Goal: Check status: Check status

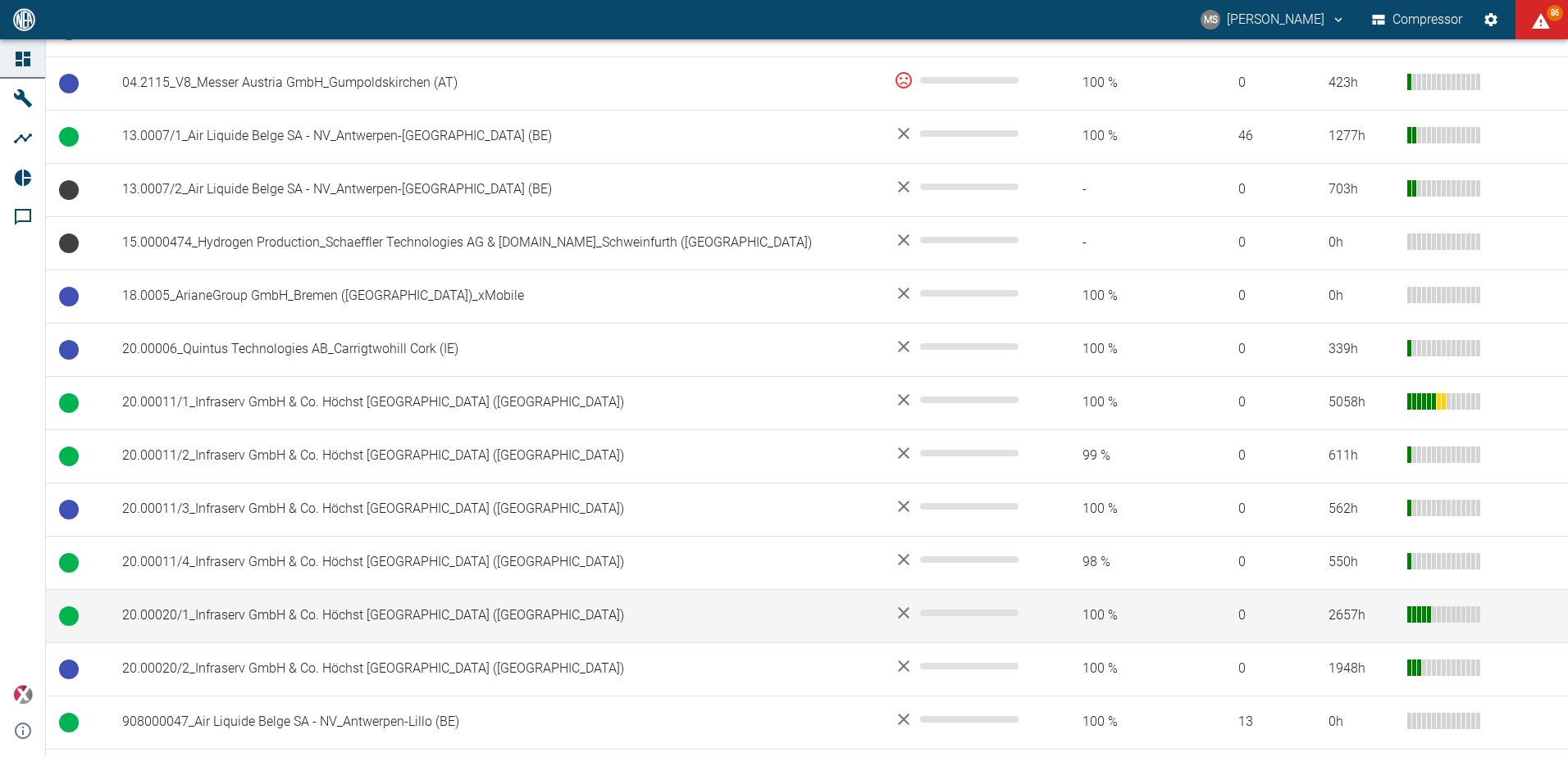
scroll to position [492, 0]
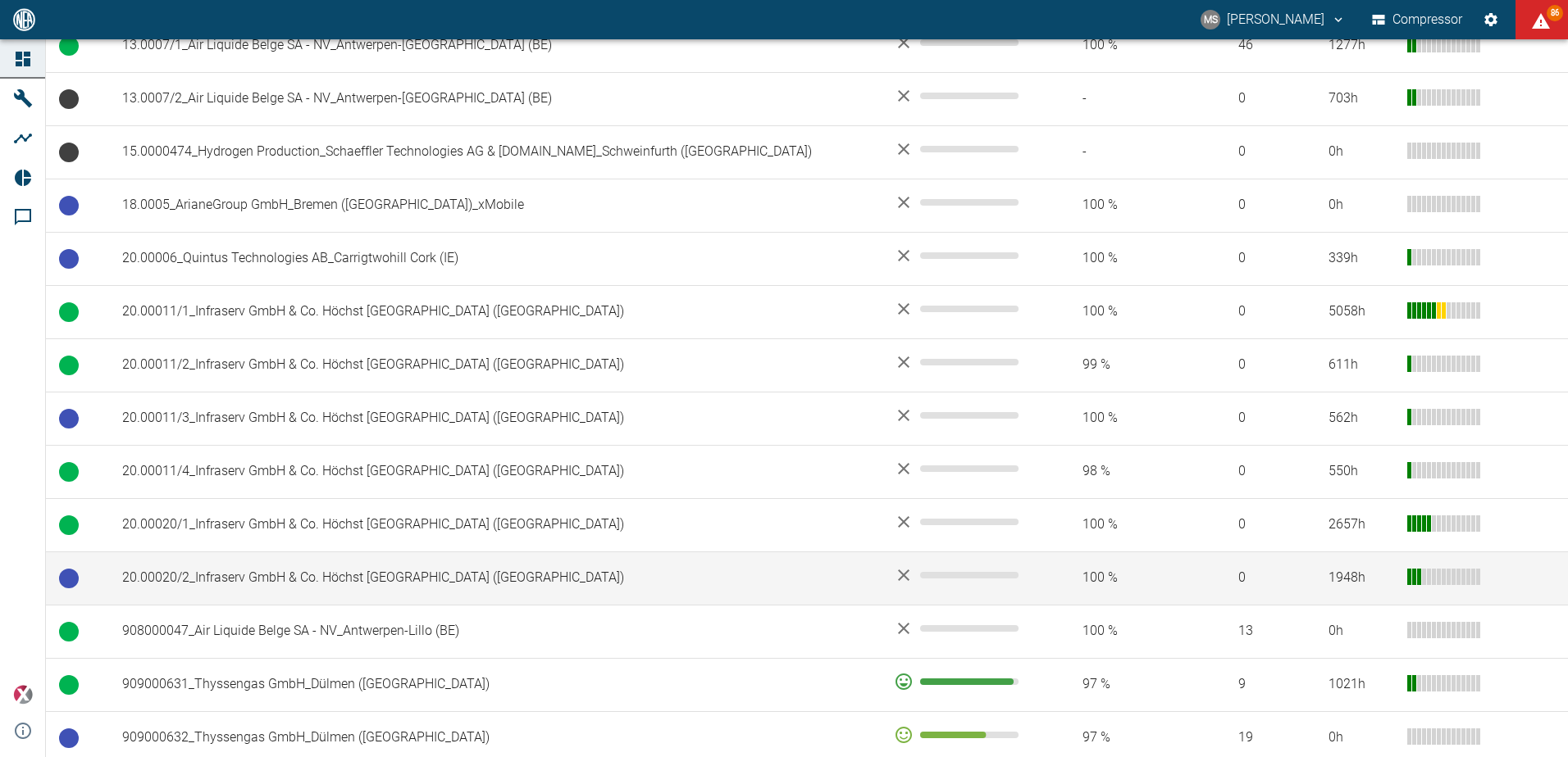
click at [243, 574] on td "20.00020/2_Infraserv GmbH & Co. Höchst [GEOGRAPHIC_DATA] ([GEOGRAPHIC_DATA])" at bounding box center [495, 578] width 772 height 53
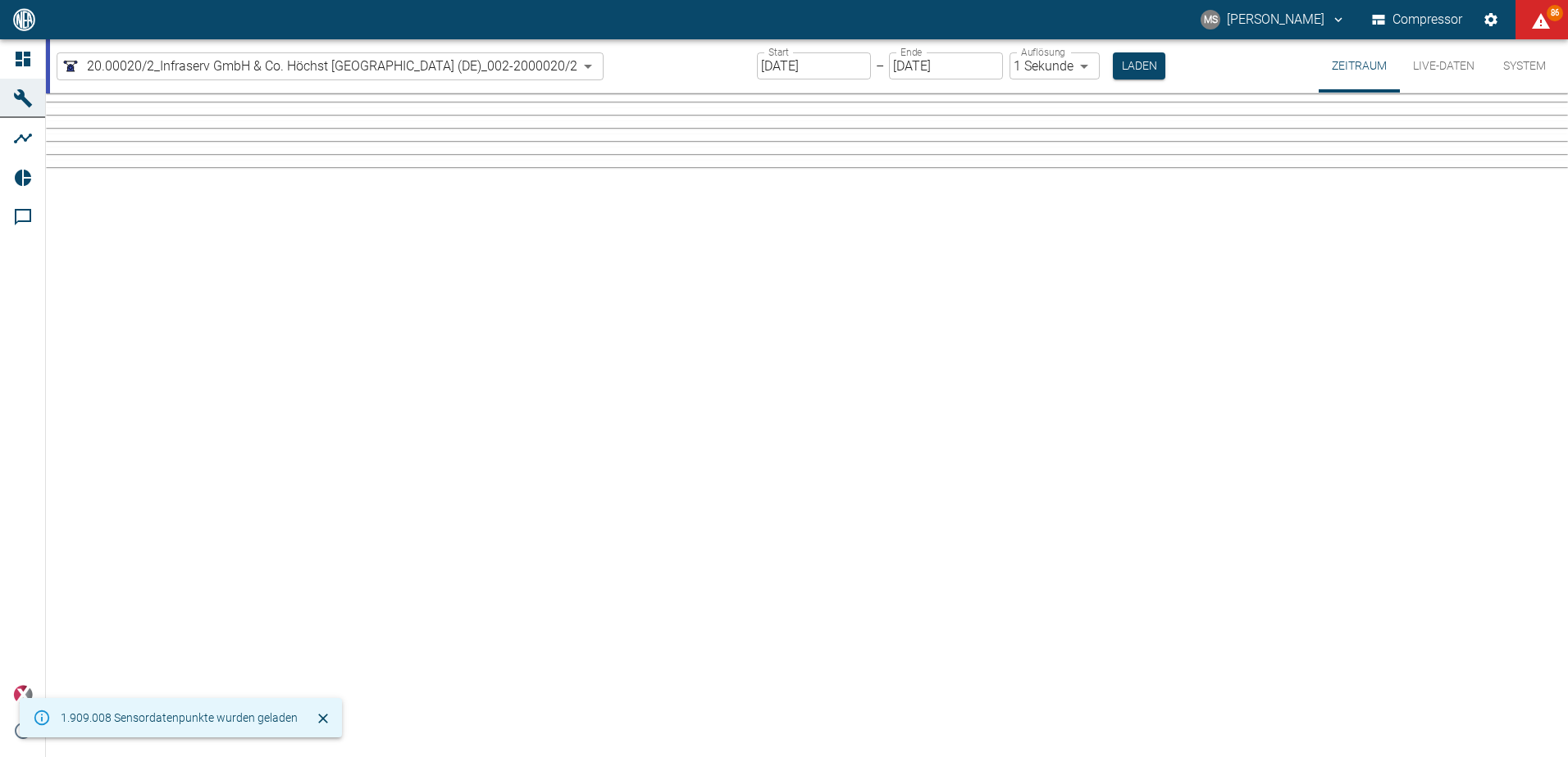
click at [855, 68] on input "[DATE]" at bounding box center [813, 66] width 114 height 27
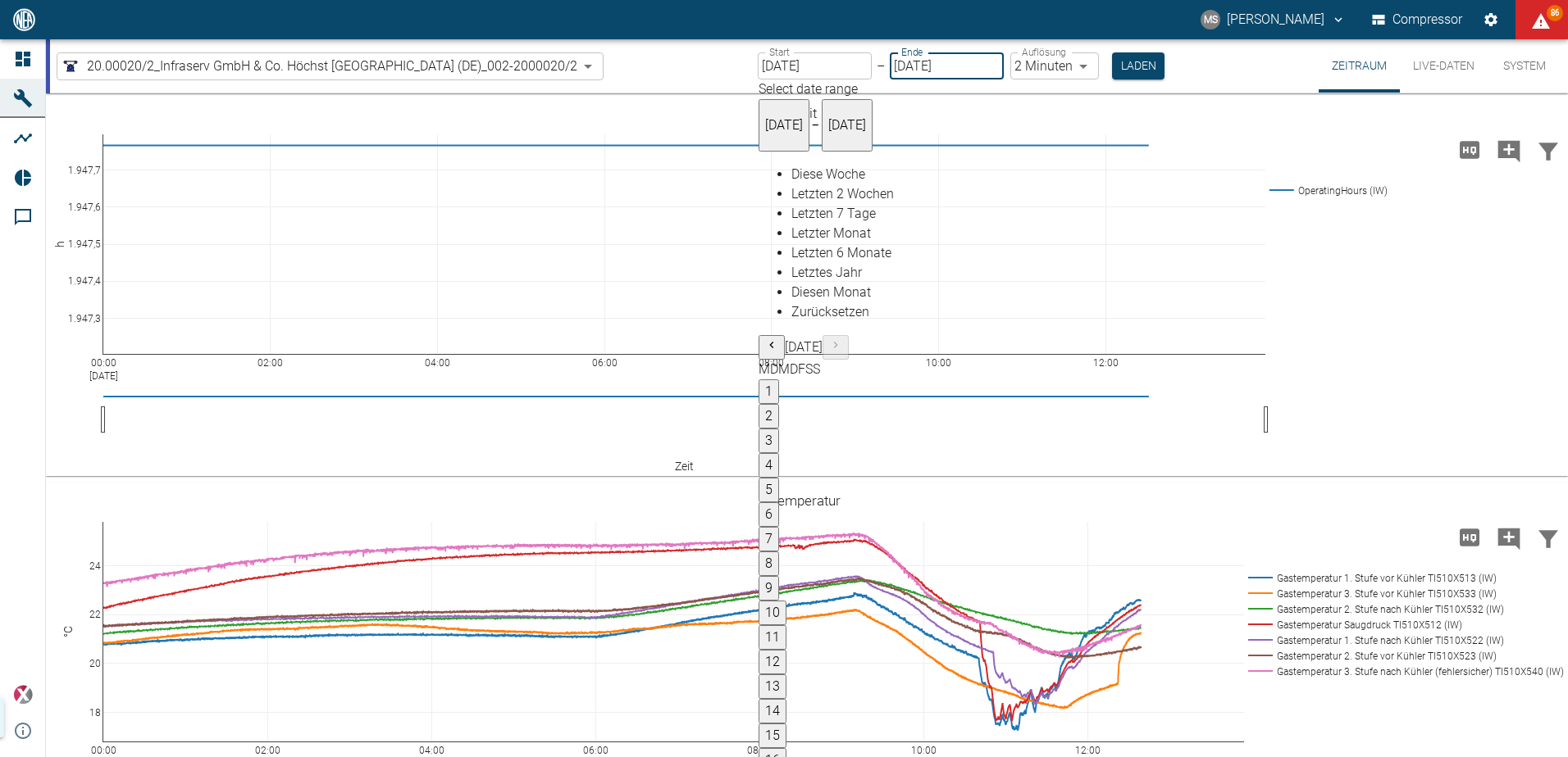
type input "[DATE]"
type input "2min"
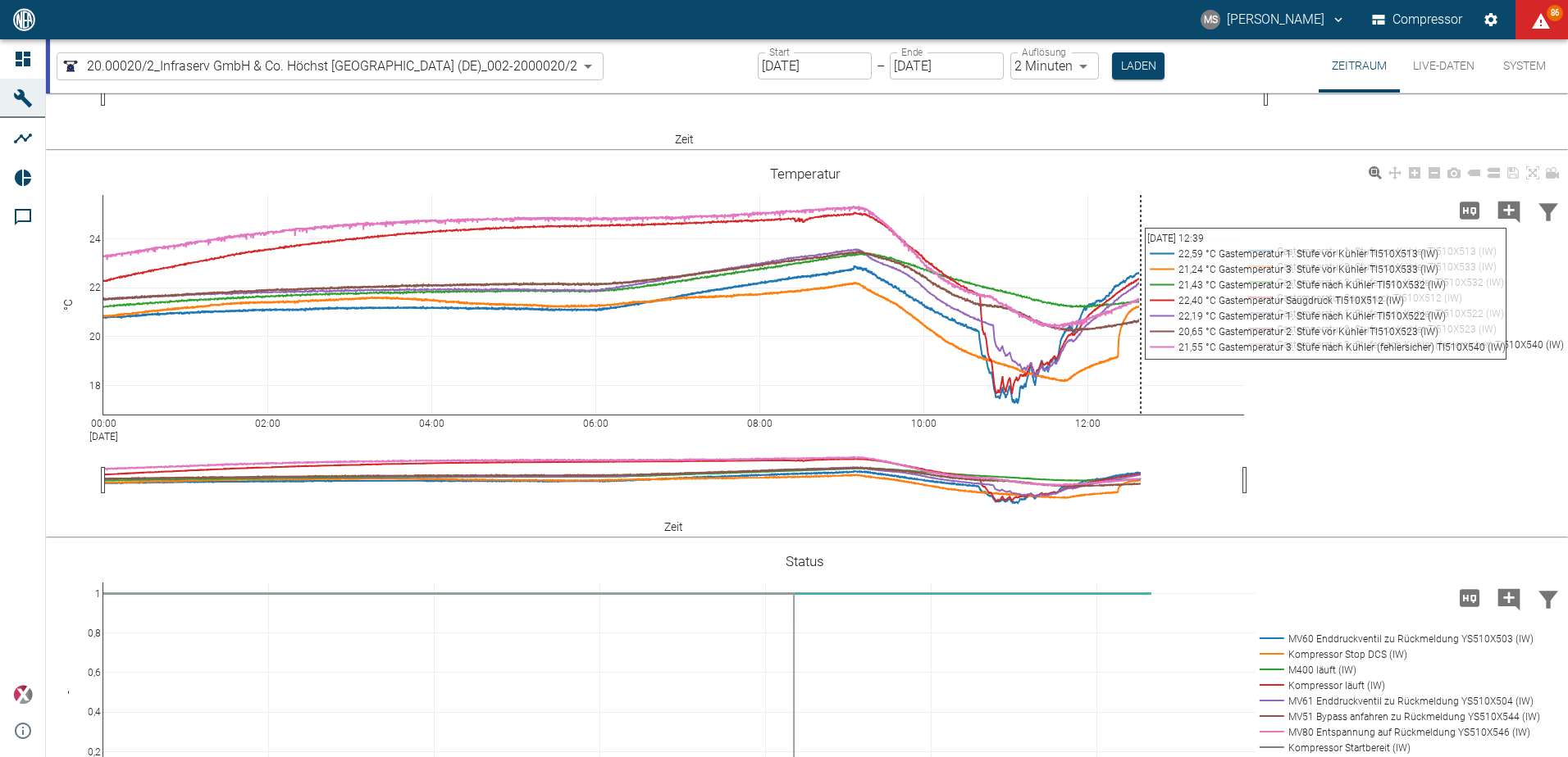
scroll to position [328, 0]
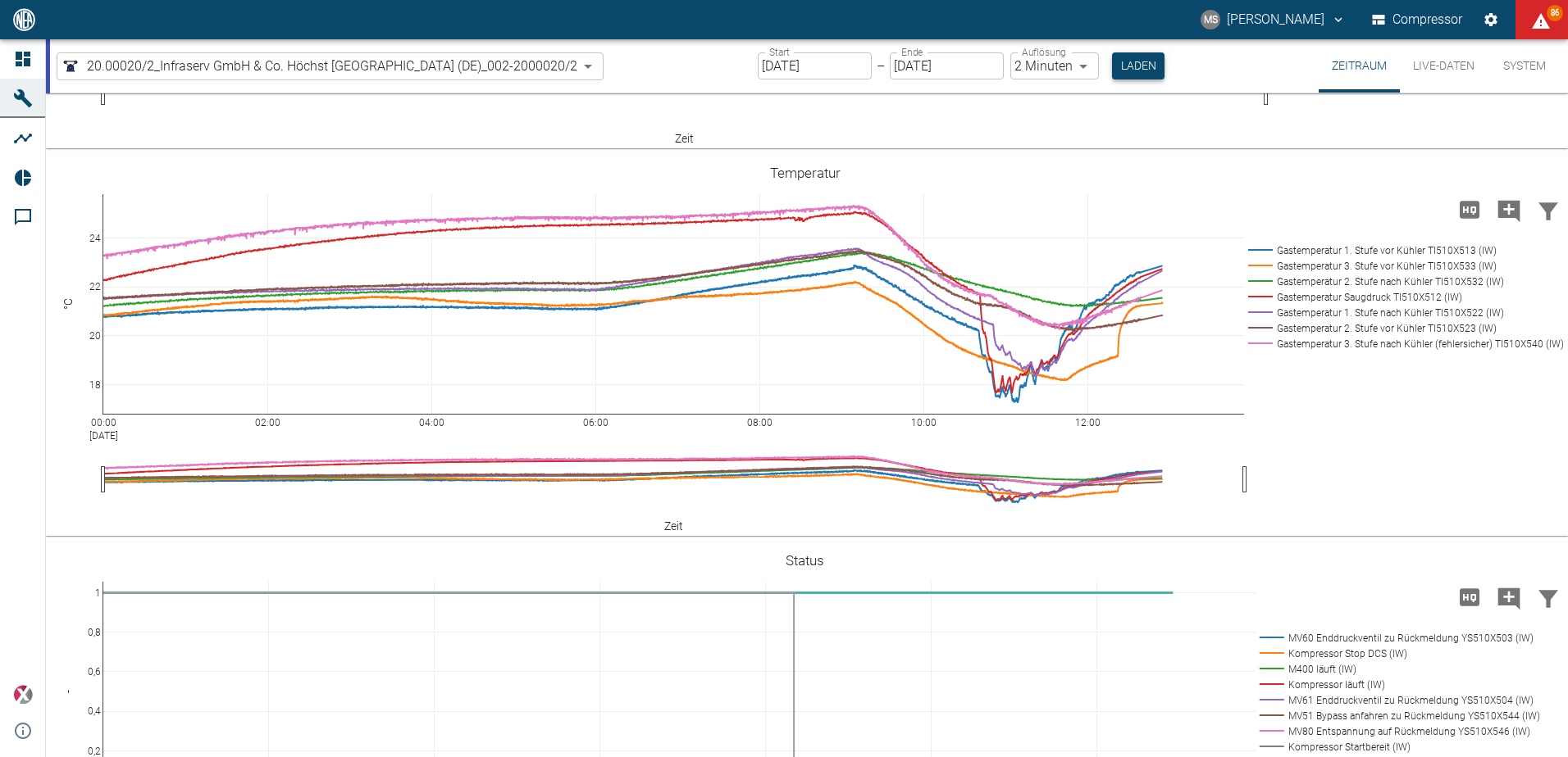
click at [1148, 78] on button "Laden" at bounding box center [1138, 66] width 52 height 27
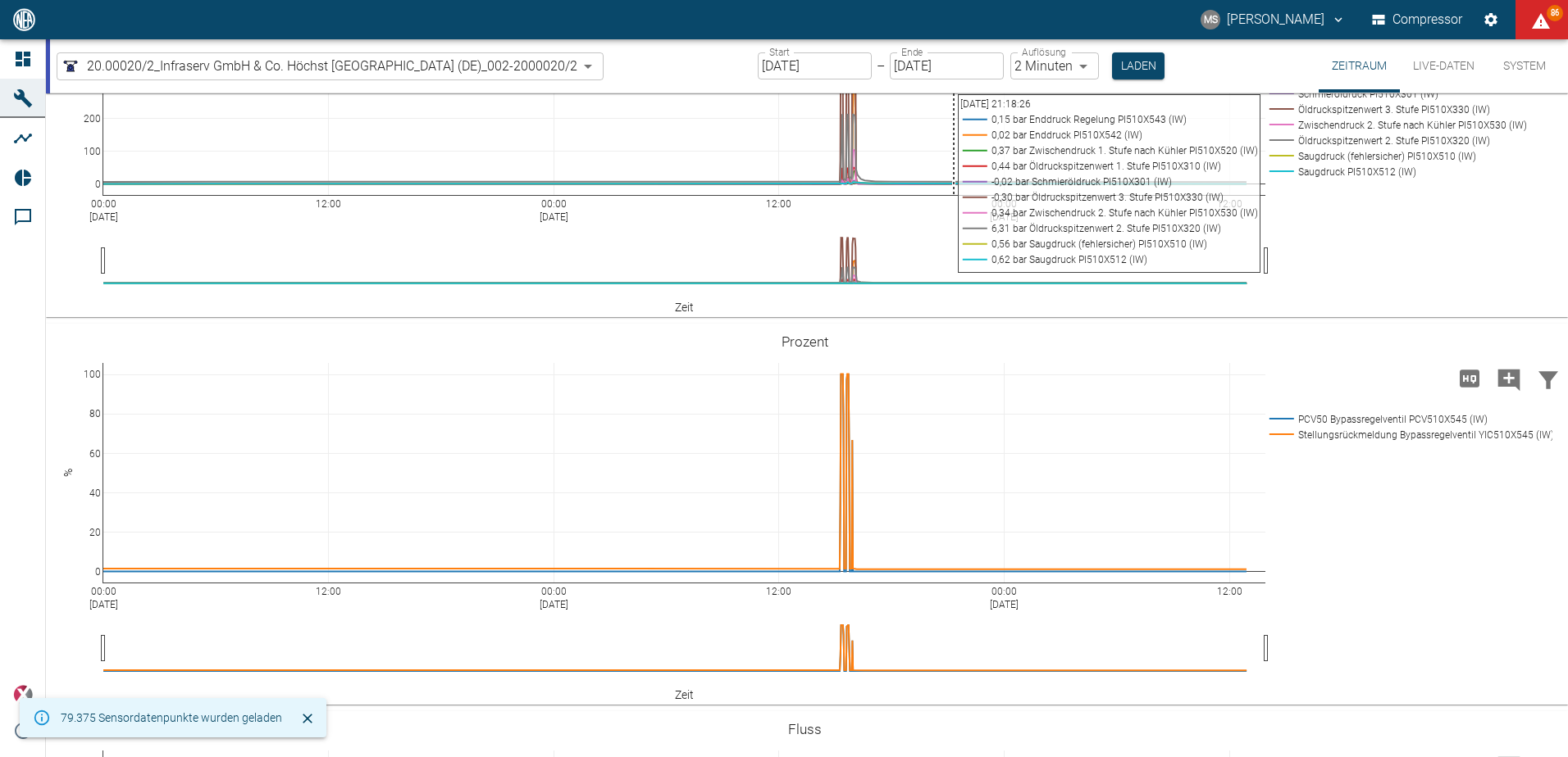
scroll to position [1066, 0]
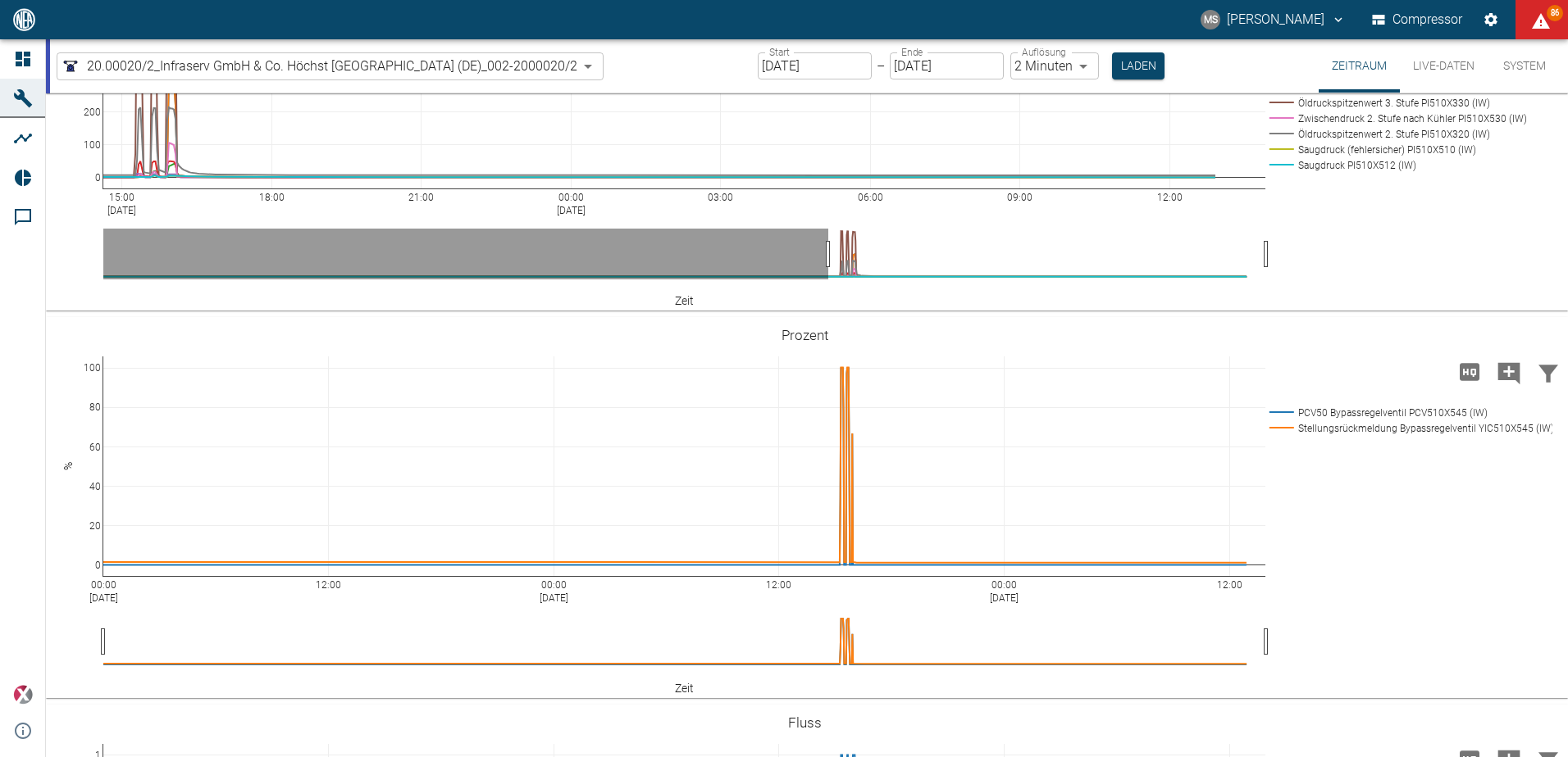
drag, startPoint x: 105, startPoint y: 516, endPoint x: 830, endPoint y: 510, distance: 725.0
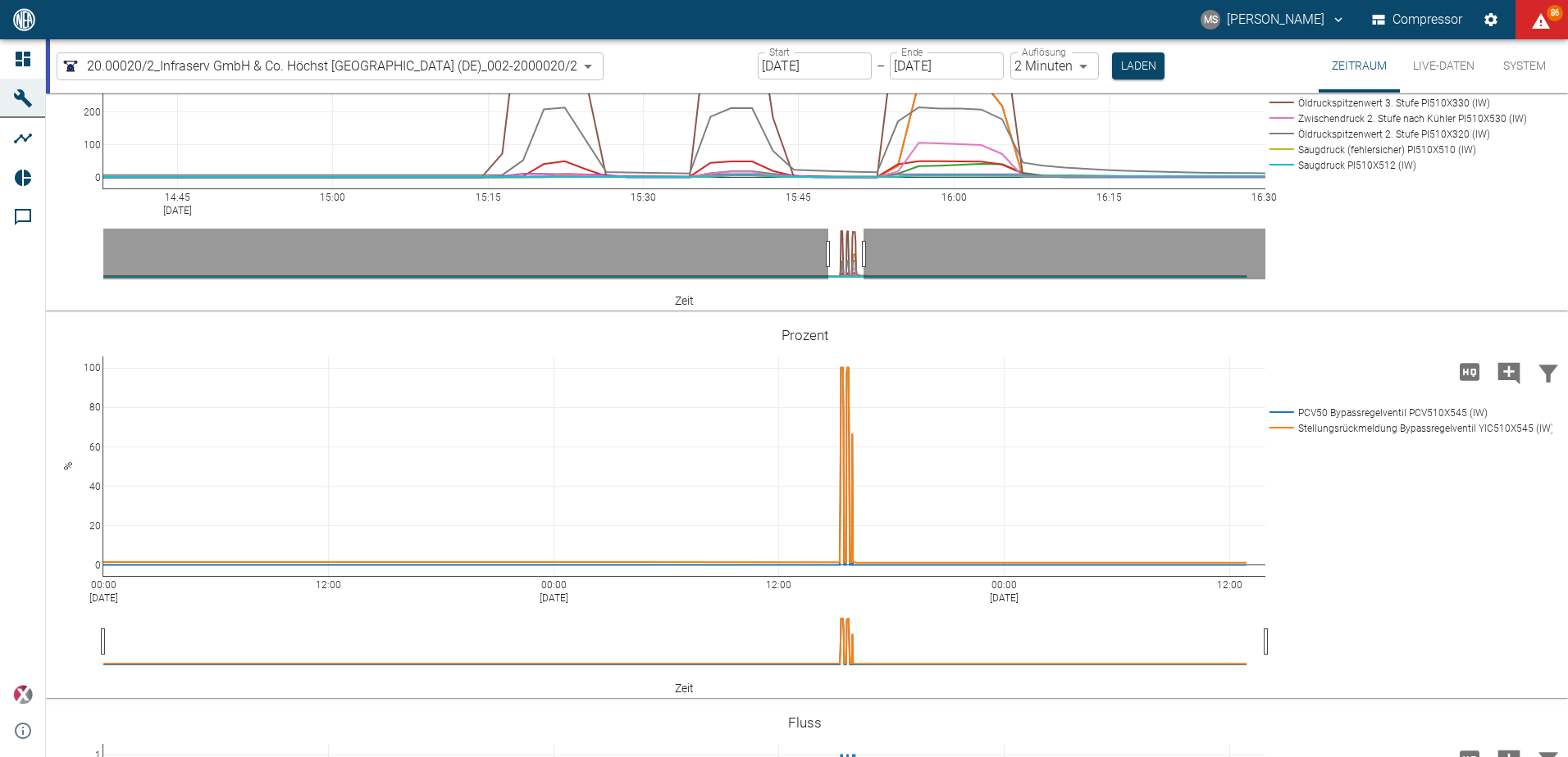
drag, startPoint x: 1267, startPoint y: 522, endPoint x: 866, endPoint y: 527, distance: 401.0
